Goal: Information Seeking & Learning: Learn about a topic

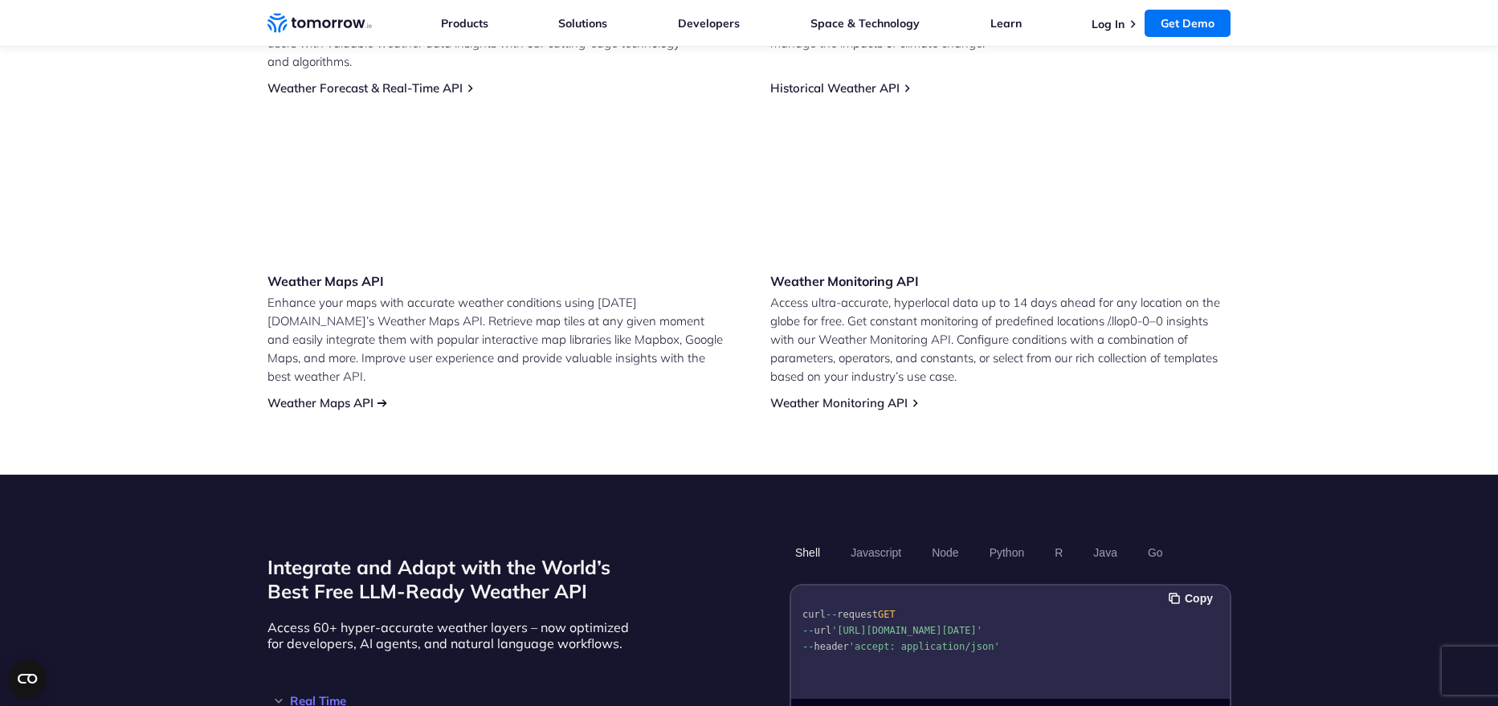
scroll to position [915, 0]
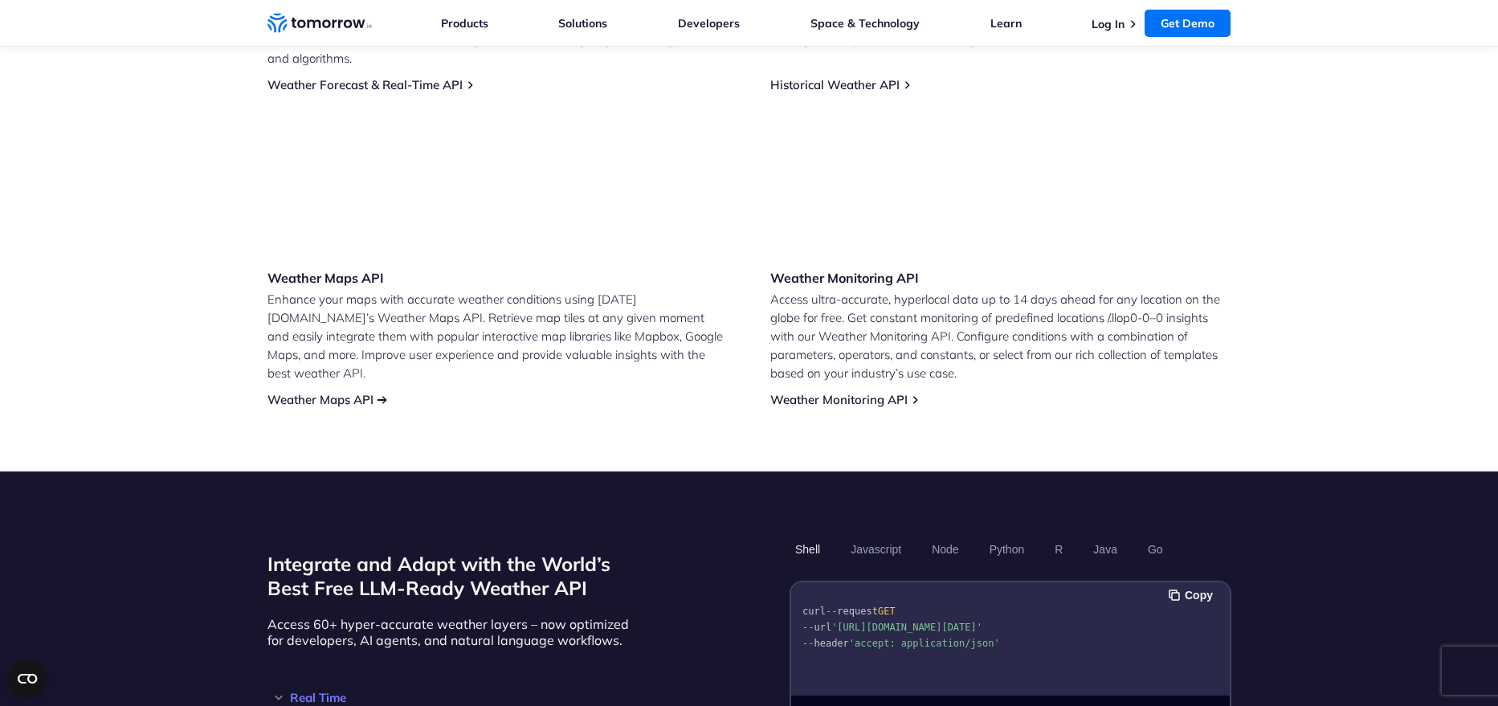
click at [322, 392] on link "Weather Maps API" at bounding box center [321, 399] width 106 height 15
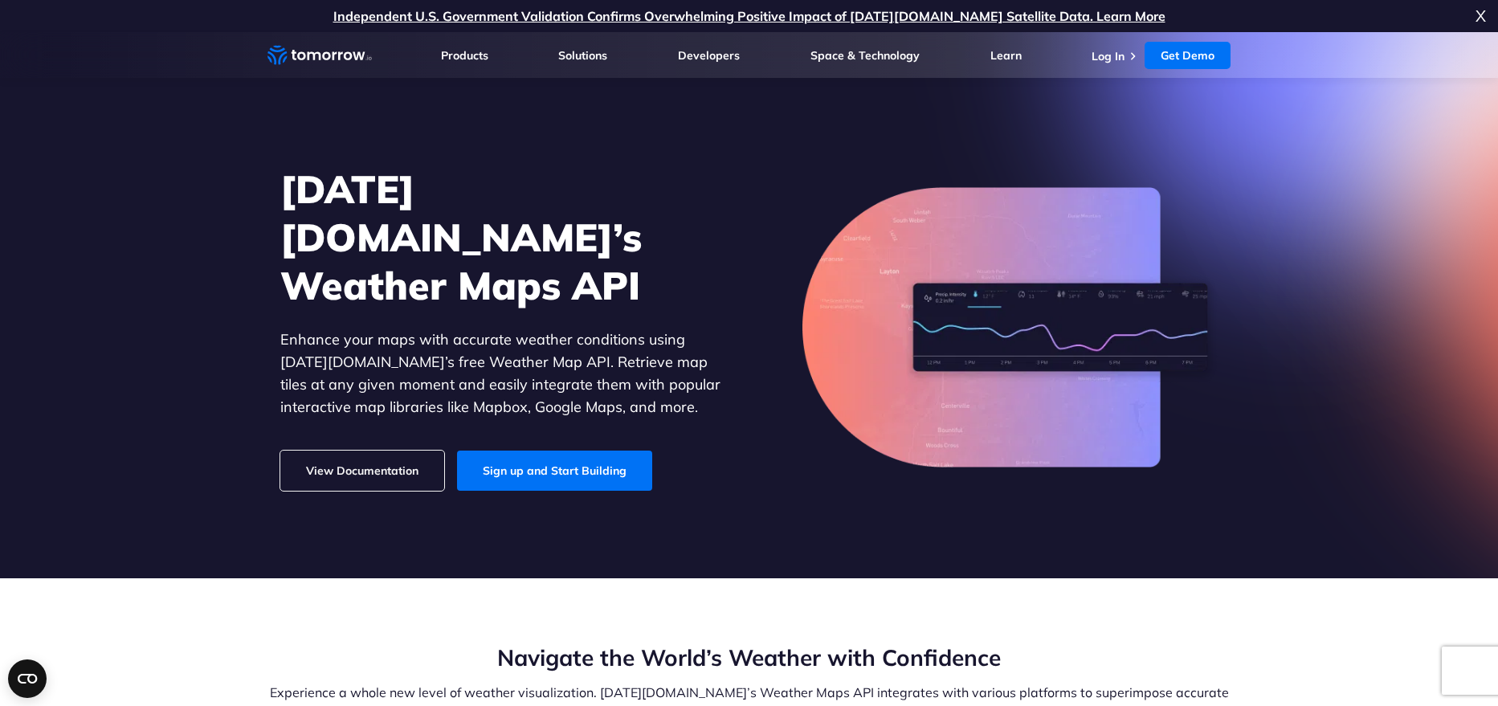
click at [390, 451] on link "View Documentation" at bounding box center [362, 471] width 164 height 40
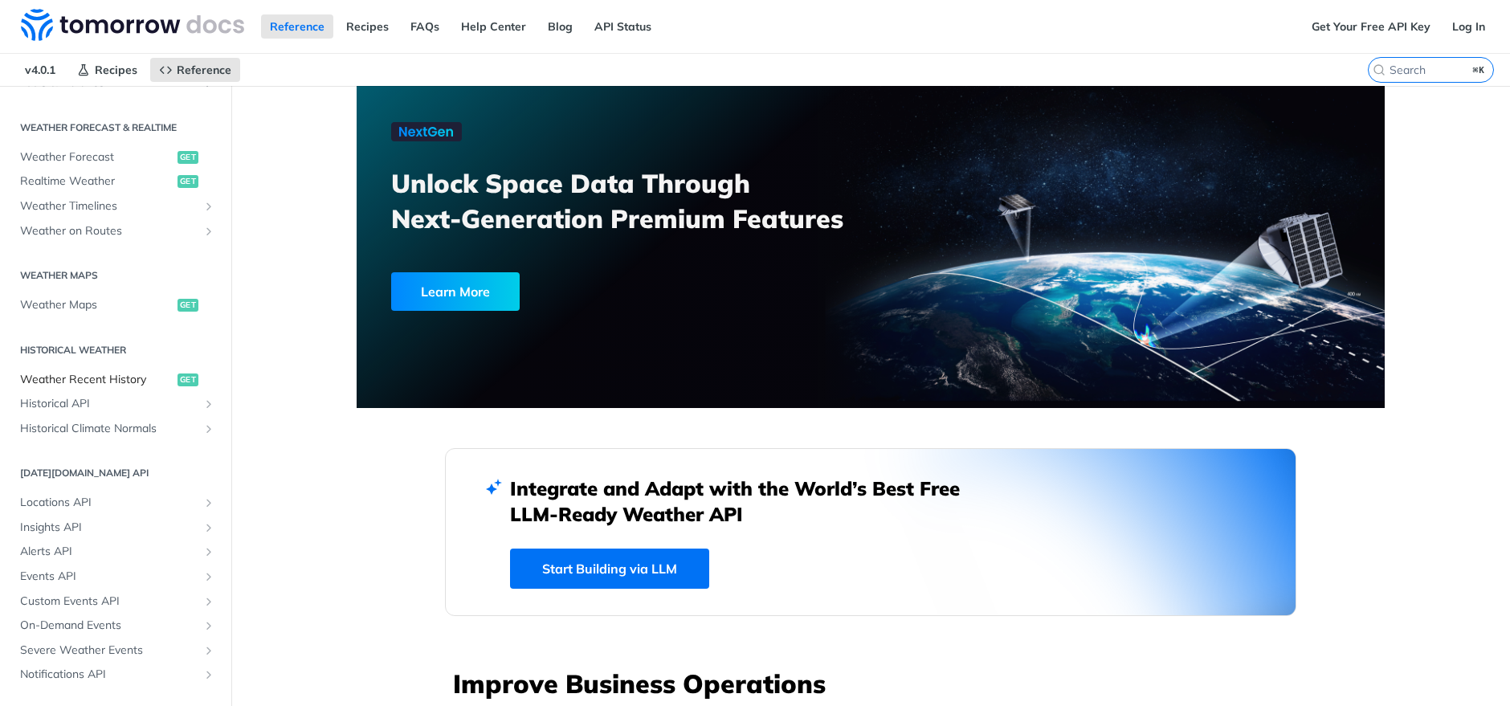
scroll to position [346, 0]
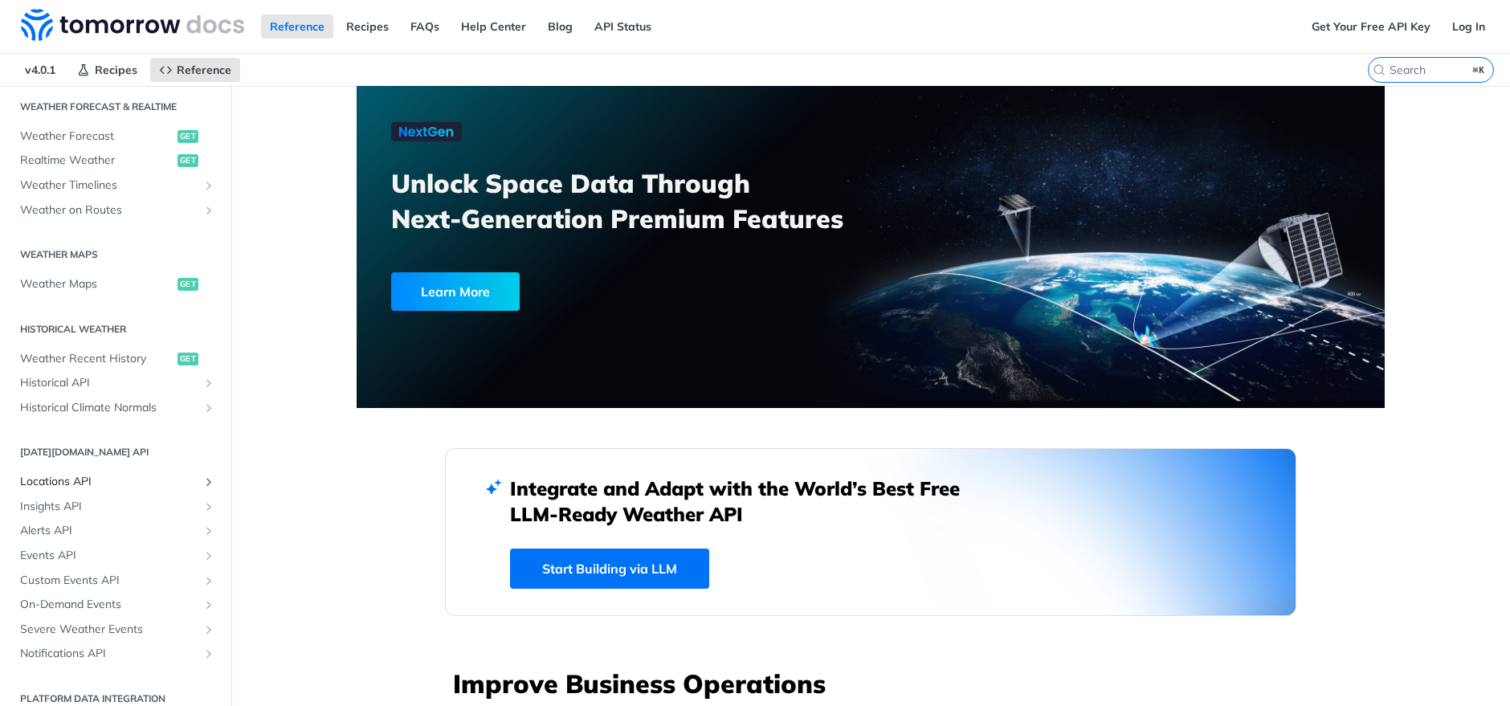
click at [79, 477] on span "Locations API" at bounding box center [109, 482] width 178 height 16
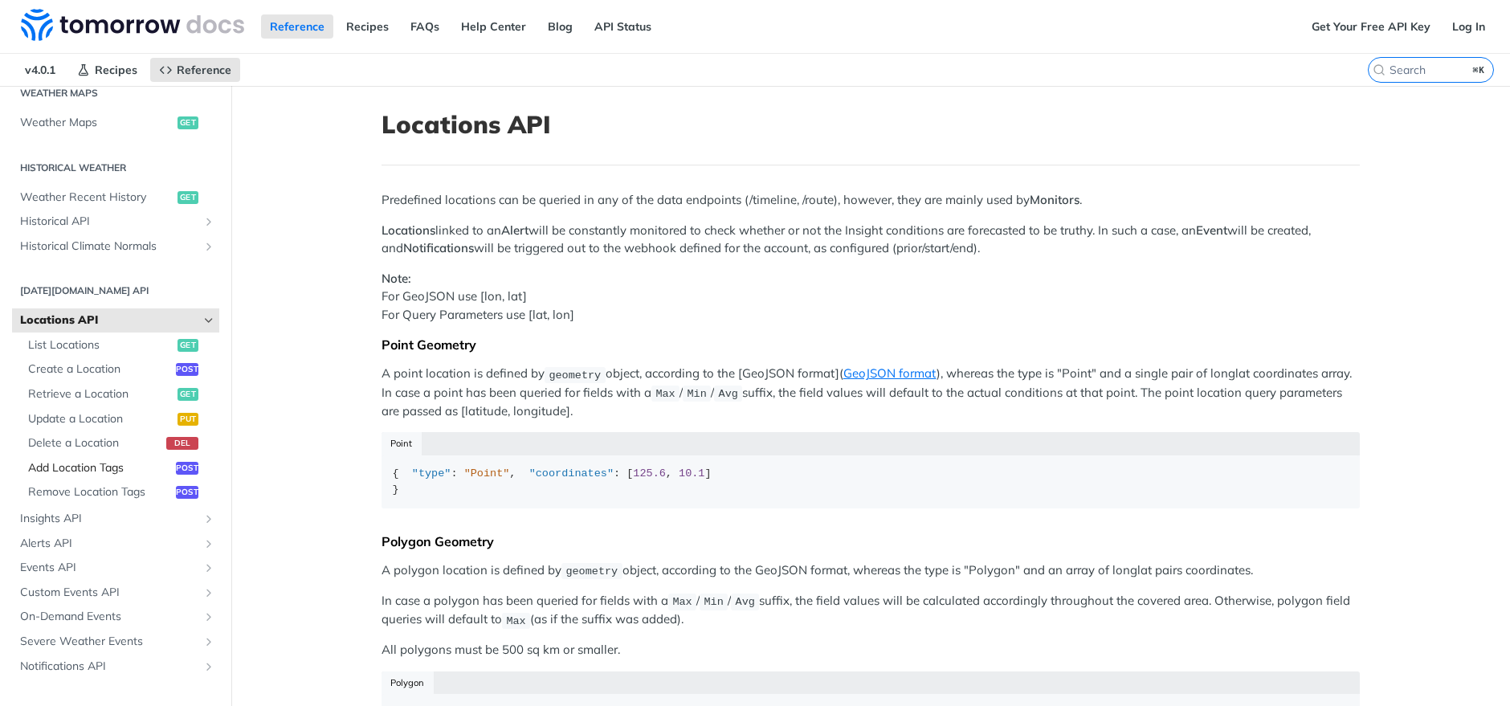
scroll to position [535, 0]
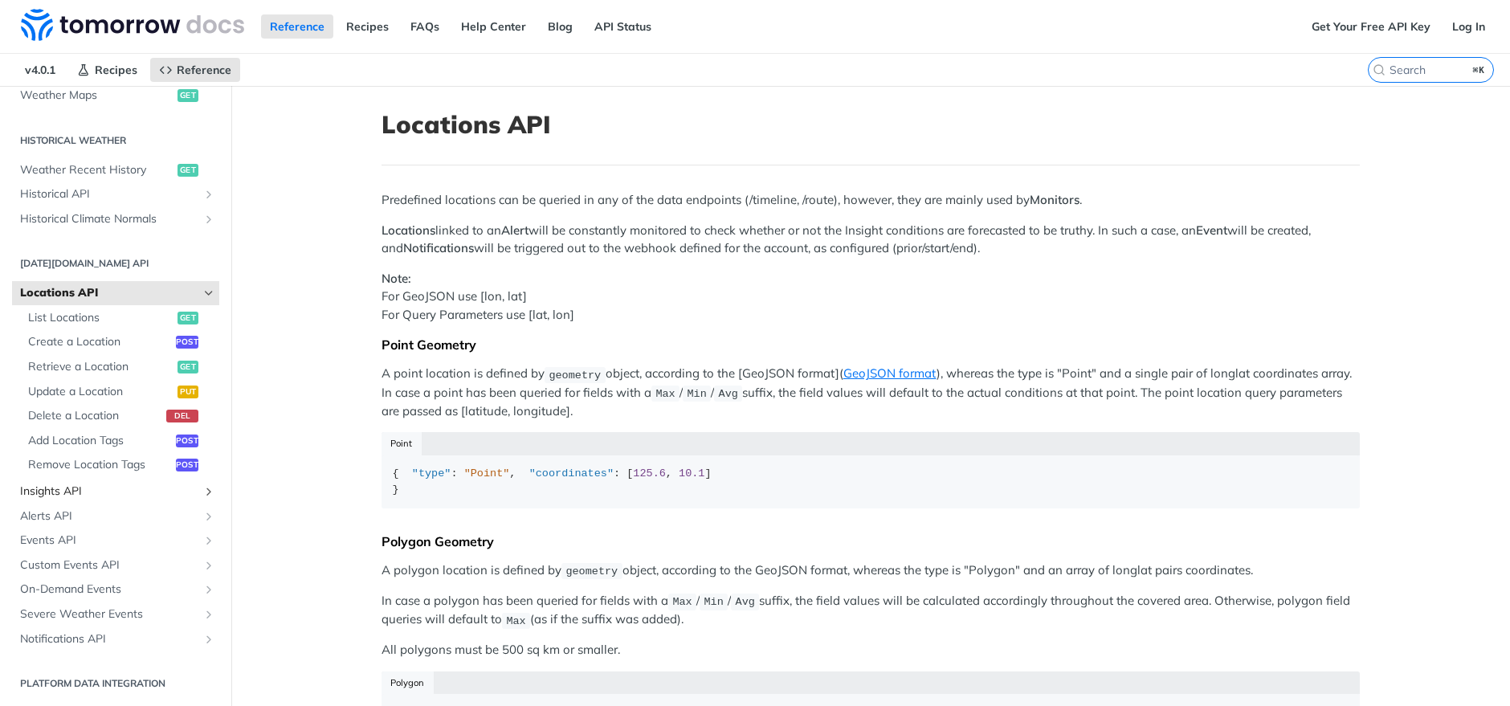
click at [80, 485] on span "Insights API" at bounding box center [109, 492] width 178 height 16
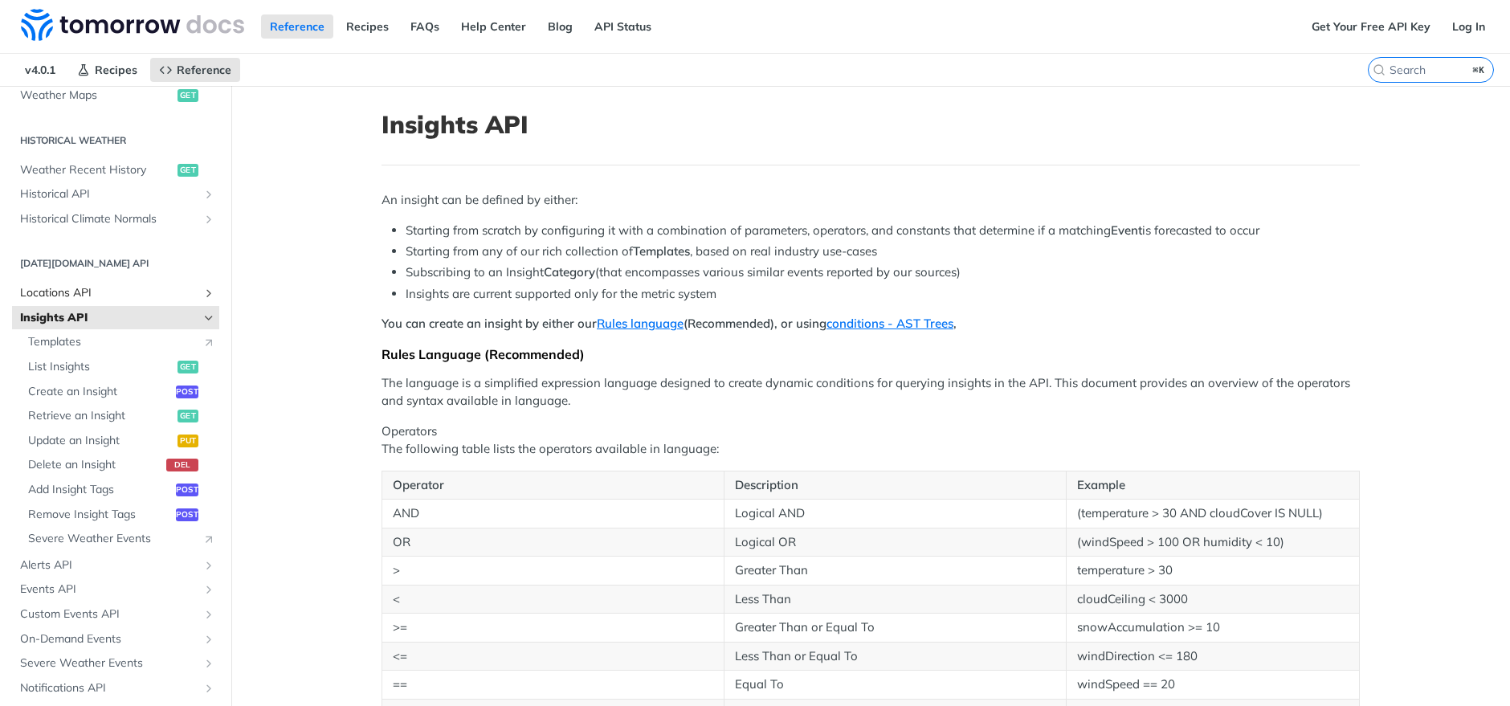
click at [85, 288] on span "Locations API" at bounding box center [109, 293] width 178 height 16
